Goal: Task Accomplishment & Management: Complete application form

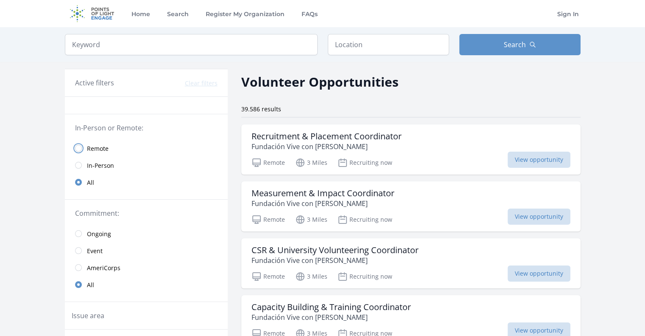
click at [79, 147] on input "radio" at bounding box center [78, 148] width 7 height 7
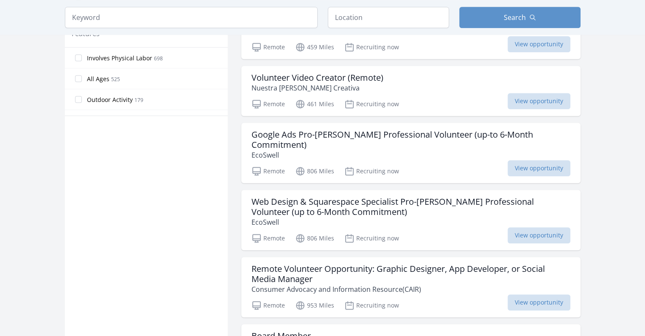
scroll to position [509, 0]
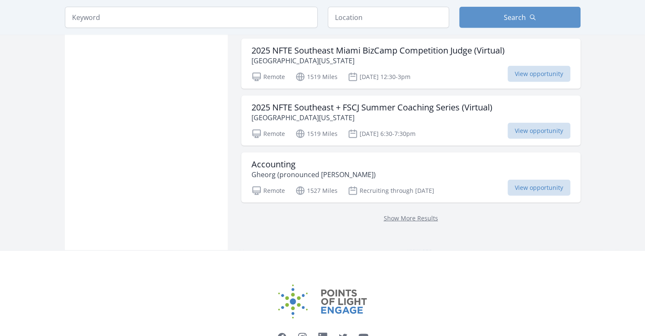
scroll to position [2294, 0]
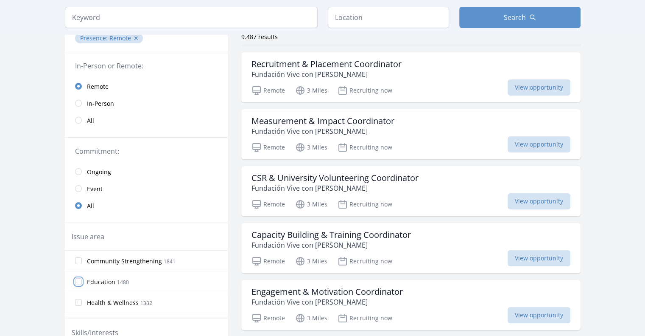
click at [80, 280] on input "Education 1480" at bounding box center [78, 281] width 7 height 7
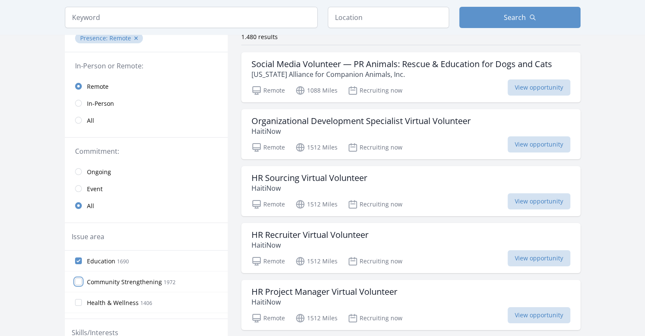
click at [79, 281] on input "Community Strengthening 1972" at bounding box center [78, 281] width 7 height 7
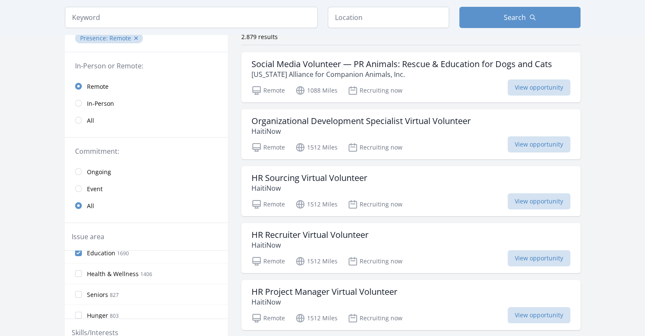
scroll to position [42, 0]
click at [78, 259] on input "Health & Wellness 1406" at bounding box center [78, 259] width 7 height 7
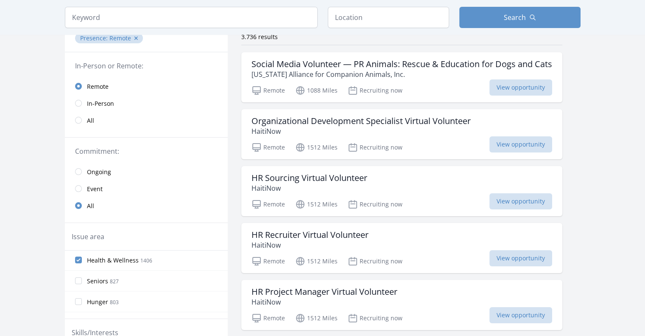
scroll to position [85, 0]
click at [81, 278] on input "Children & Youth 778" at bounding box center [78, 279] width 7 height 7
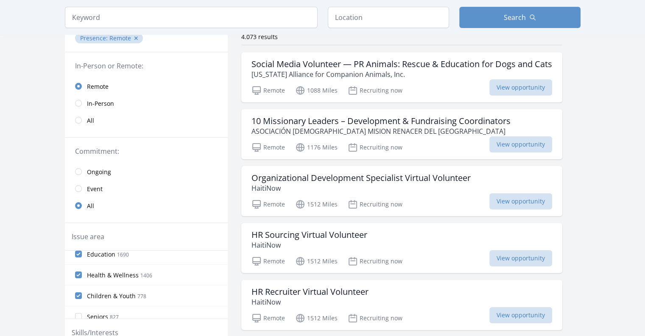
scroll to position [42, 0]
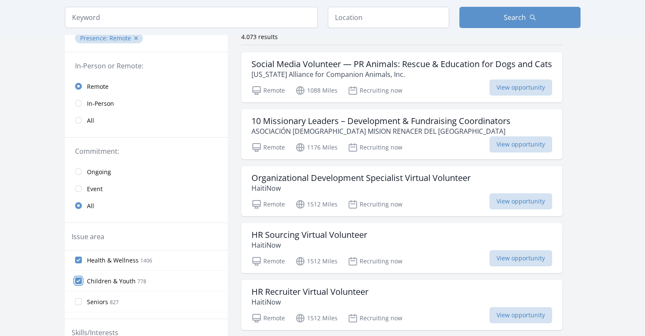
click at [78, 278] on input "Children & Youth 778" at bounding box center [78, 280] width 7 height 7
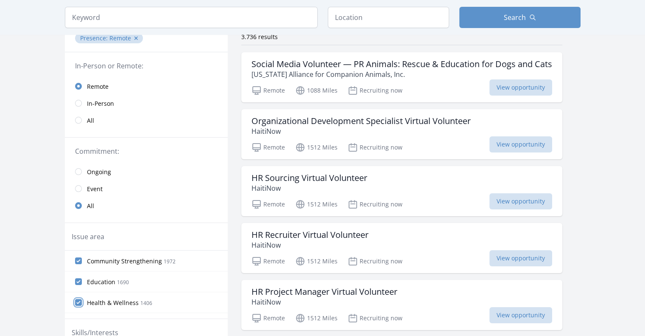
click at [78, 299] on input "Health & Wellness 1406" at bounding box center [78, 302] width 7 height 7
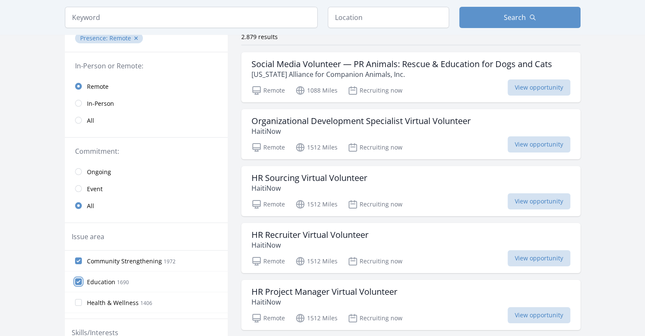
click at [78, 281] on input "Education 1690" at bounding box center [78, 281] width 7 height 7
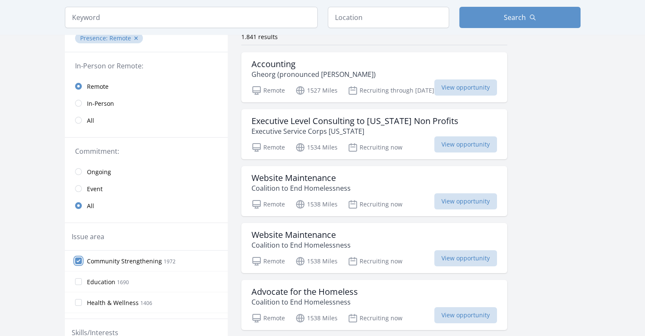
click at [78, 261] on input "Community Strengthening 1972" at bounding box center [78, 260] width 7 height 7
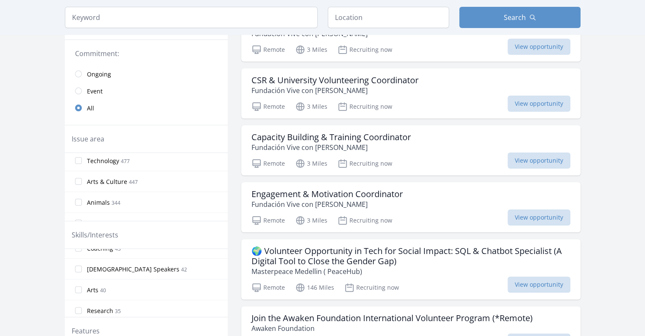
scroll to position [592, 0]
click at [78, 308] on input "Spanish Speakers 42" at bounding box center [78, 311] width 7 height 7
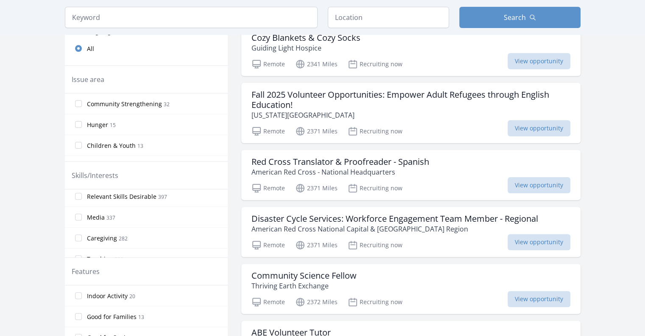
scroll to position [212, 0]
click at [80, 213] on input "Teaching 210" at bounding box center [78, 216] width 7 height 7
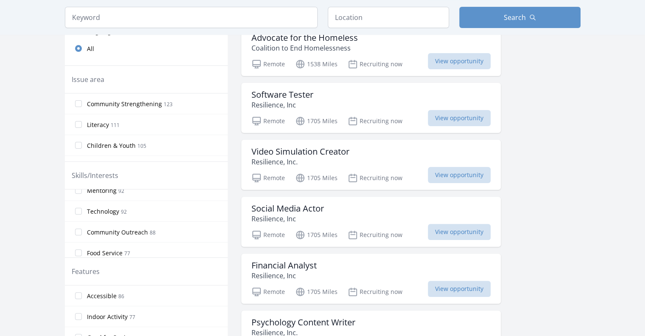
scroll to position [424, 0]
click at [81, 230] on input "Mentoring 92" at bounding box center [78, 232] width 7 height 7
click at [79, 220] on input "Public Speaking 61" at bounding box center [78, 223] width 7 height 7
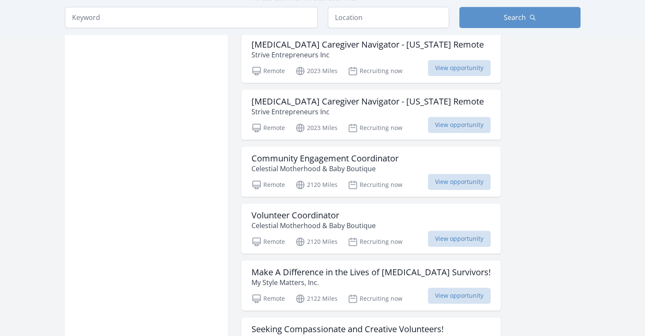
scroll to position [849, 0]
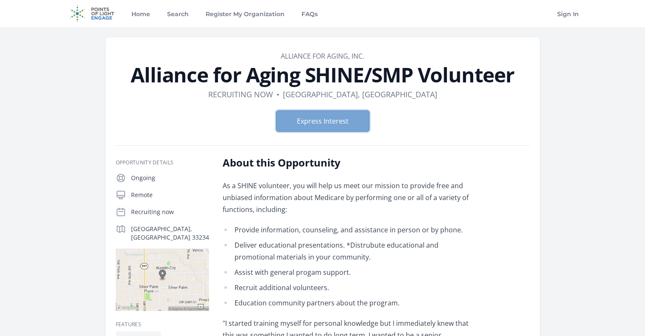
click at [315, 120] on button "Express Interest" at bounding box center [322, 120] width 93 height 21
